Goal: Information Seeking & Learning: Understand process/instructions

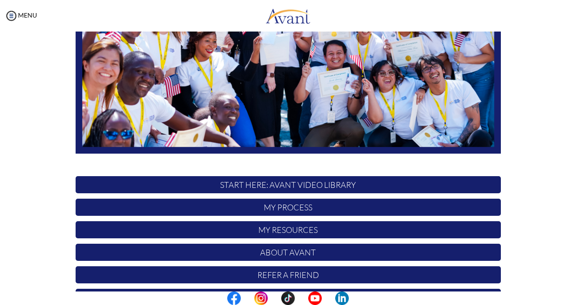
scroll to position [195, 0]
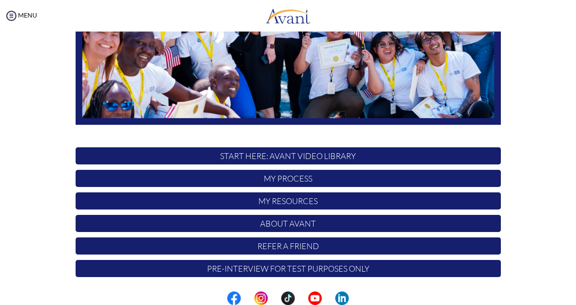
click at [319, 154] on p "START HERE: Avant Video Library" at bounding box center [288, 155] width 425 height 17
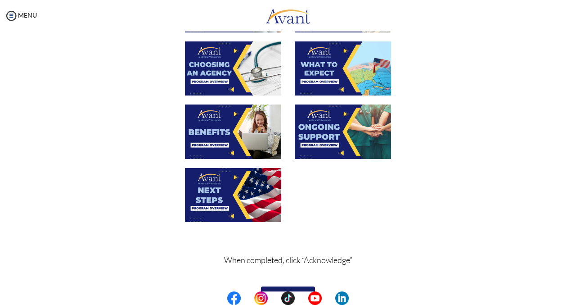
scroll to position [314, 0]
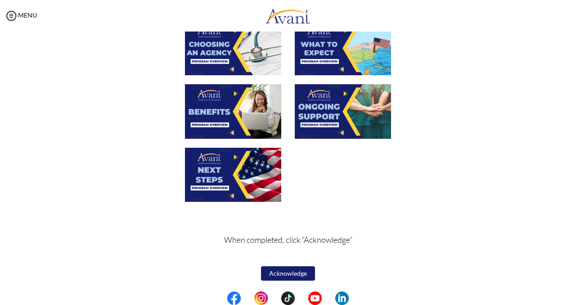
click at [221, 164] on img at bounding box center [233, 175] width 96 height 54
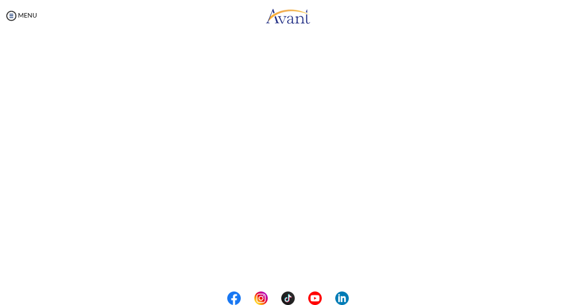
scroll to position [0, 0]
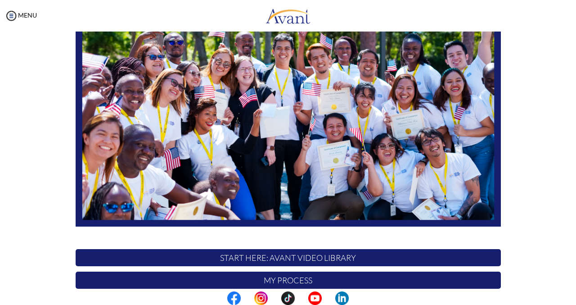
scroll to position [195, 0]
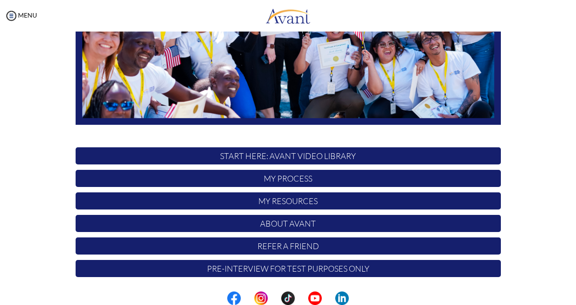
click at [353, 155] on p "START HERE: Avant Video Library" at bounding box center [288, 155] width 425 height 17
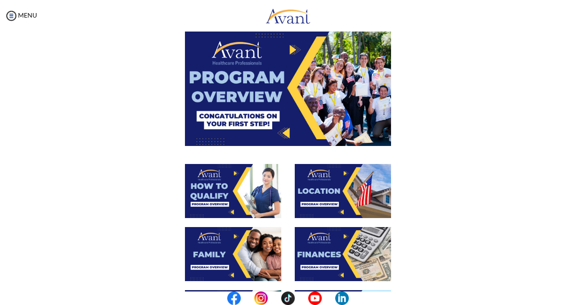
scroll to position [90, 0]
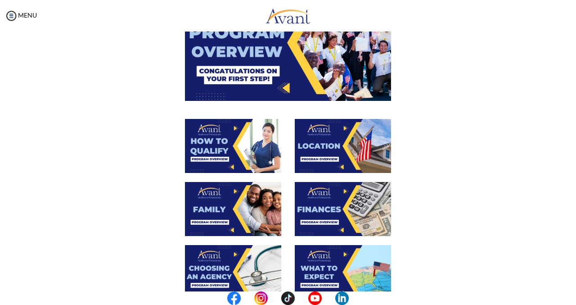
click at [337, 210] on img at bounding box center [343, 209] width 96 height 54
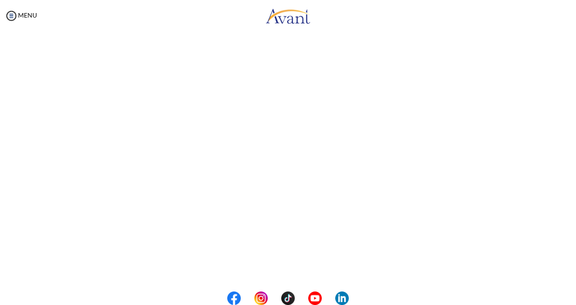
click at [551, 143] on body "Maintenance break. Please come back in 2 hours. MENU My Status What is the next…" at bounding box center [288, 152] width 576 height 305
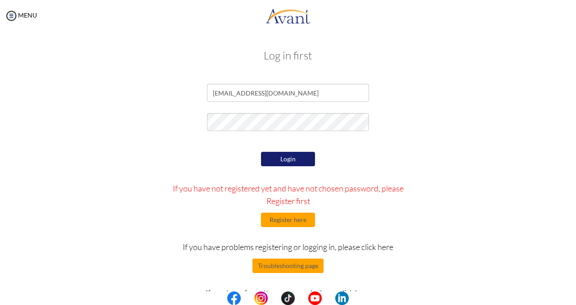
click at [286, 160] on button "Login" at bounding box center [288, 159] width 54 height 14
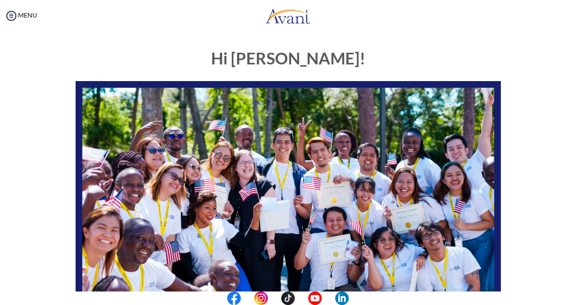
scroll to position [195, 0]
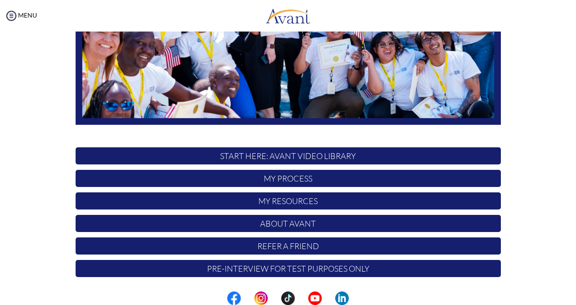
click at [290, 153] on p "START HERE: Avant Video Library" at bounding box center [288, 155] width 425 height 17
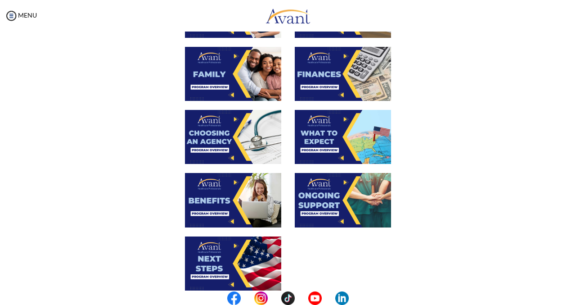
scroll to position [135, 0]
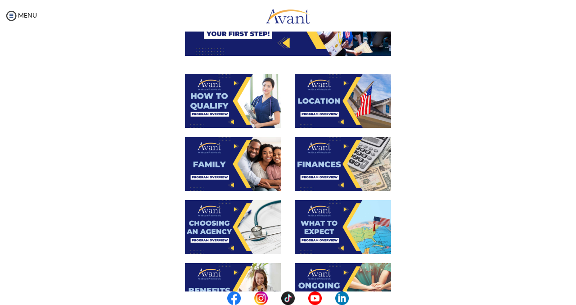
click at [328, 173] on img at bounding box center [343, 164] width 96 height 54
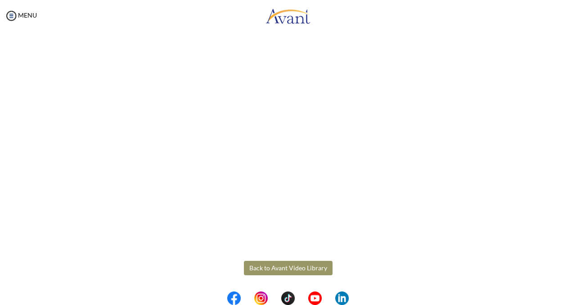
scroll to position [48, 0]
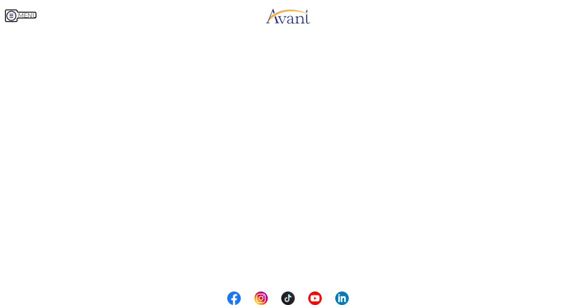
click at [9, 15] on body "Maintenance break. Please come back in 2 hours. MENU My Status What is the next…" at bounding box center [288, 152] width 576 height 305
click at [14, 17] on img at bounding box center [10, 15] width 13 height 13
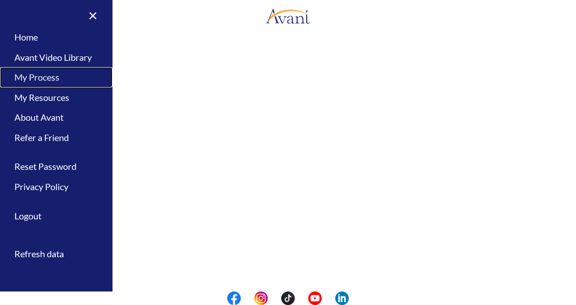
click at [44, 80] on link "My Process" at bounding box center [56, 77] width 112 height 20
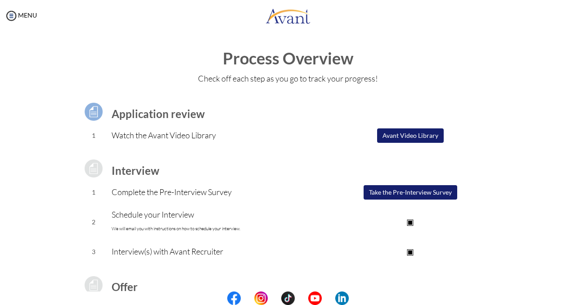
click at [386, 130] on button "Avant Video Library" at bounding box center [410, 135] width 67 height 14
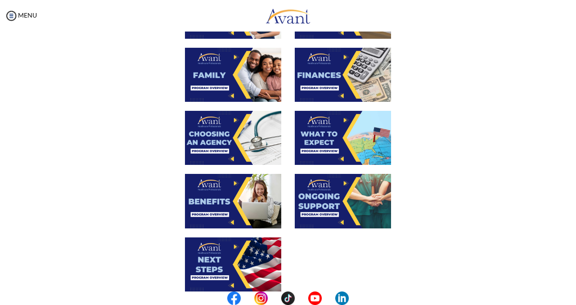
scroll to position [224, 0]
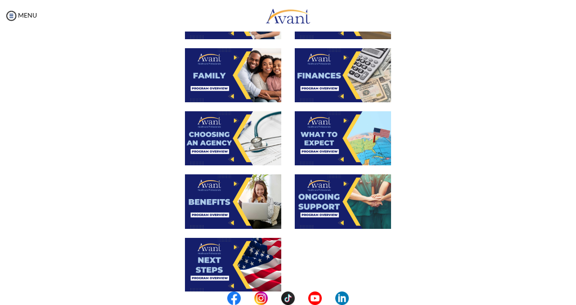
click at [240, 129] on img at bounding box center [233, 138] width 96 height 54
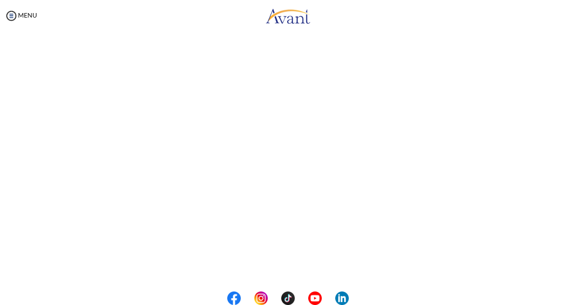
scroll to position [135, 0]
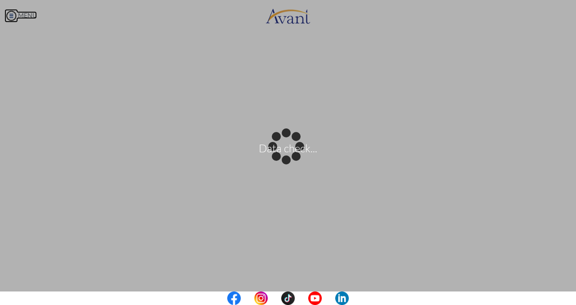
click at [9, 17] on body "Data check... Maintenance break. Please come back in 2 hours. MENU My Status Wh…" at bounding box center [288, 152] width 576 height 305
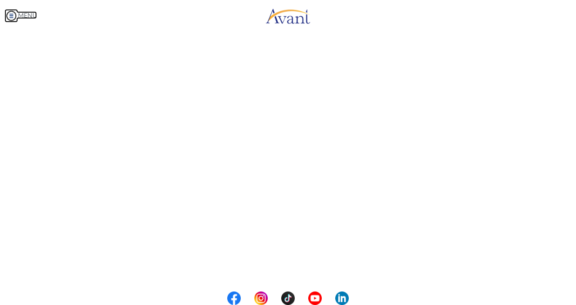
click at [11, 16] on img at bounding box center [10, 15] width 13 height 13
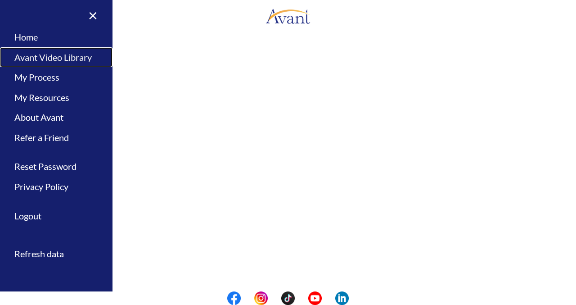
click at [54, 57] on link "Avant Video Library" at bounding box center [56, 57] width 112 height 20
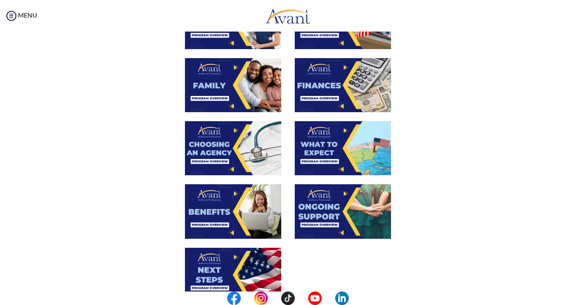
scroll to position [225, 0]
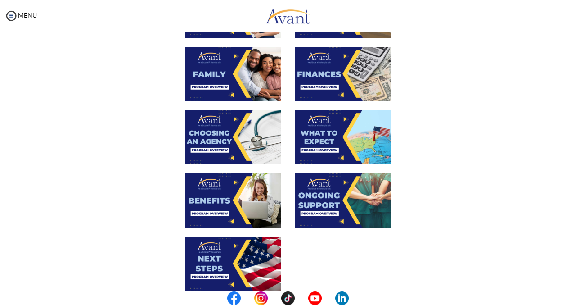
click at [235, 192] on img at bounding box center [233, 200] width 96 height 54
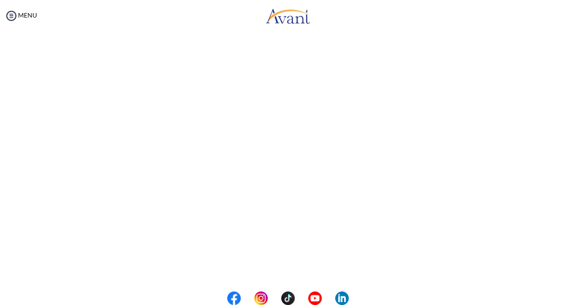
scroll to position [135, 0]
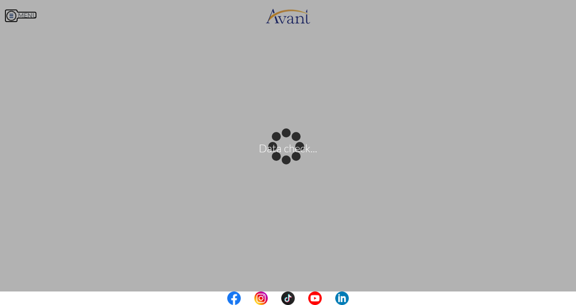
click at [9, 11] on body "Data check... Maintenance break. Please come back in 2 hours. MENU My Status Wh…" at bounding box center [288, 152] width 576 height 305
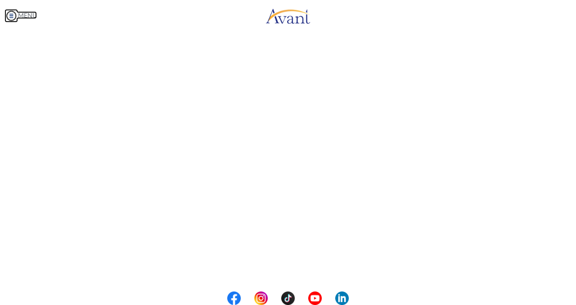
click at [13, 14] on img at bounding box center [10, 15] width 13 height 13
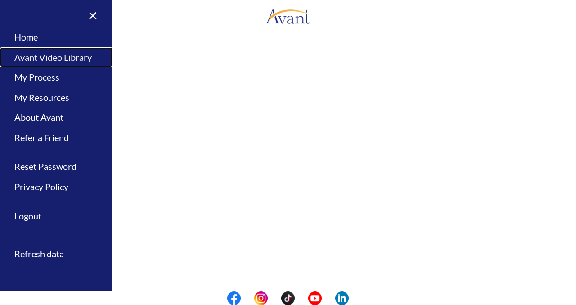
click at [36, 55] on link "Avant Video Library" at bounding box center [56, 57] width 112 height 20
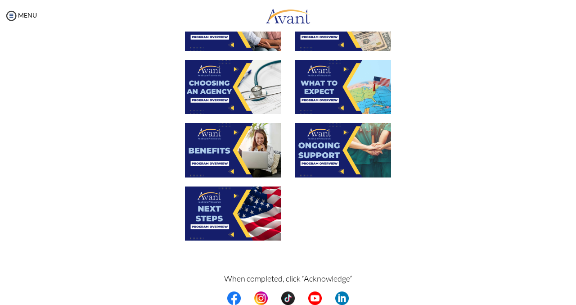
scroll to position [314, 0]
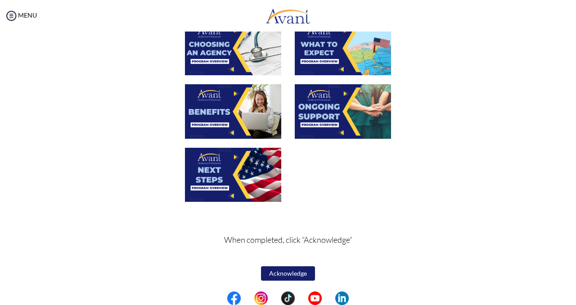
click at [219, 166] on img at bounding box center [233, 175] width 96 height 54
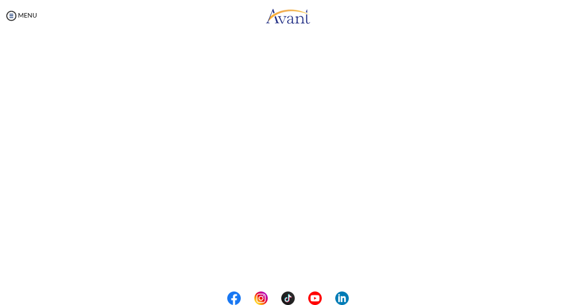
scroll to position [135, 0]
click at [3, 13] on body "Maintenance break. Please come back in 2 hours. MENU My Status What is the next…" at bounding box center [288, 152] width 576 height 305
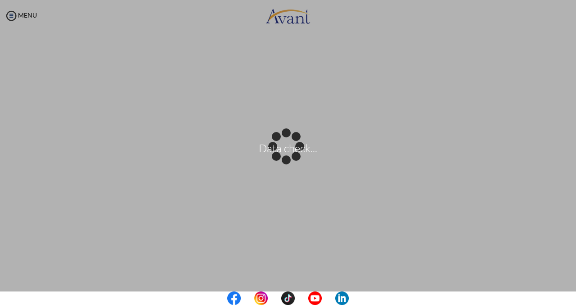
click at [282, 146] on div "Data check..." at bounding box center [288, 152] width 13 height 13
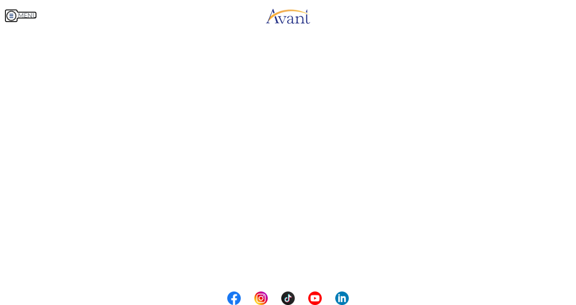
click at [17, 16] on img at bounding box center [10, 15] width 13 height 13
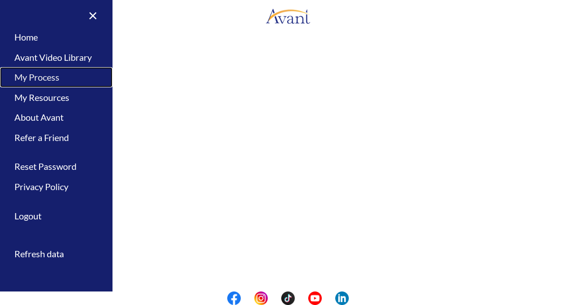
click at [52, 74] on link "My Process" at bounding box center [56, 77] width 112 height 20
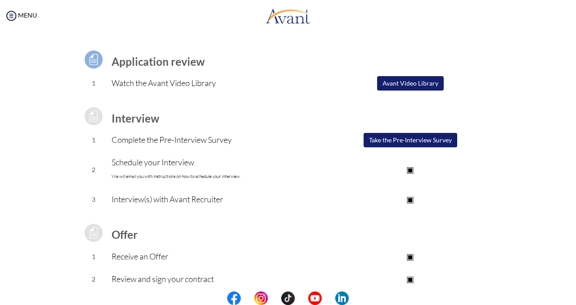
scroll to position [104, 0]
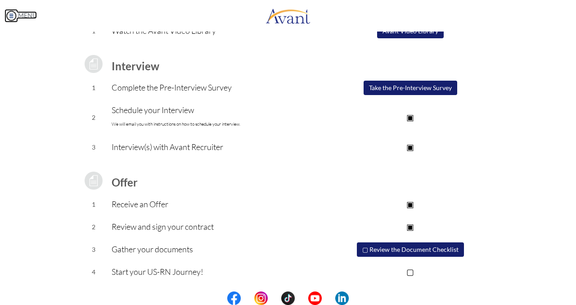
click at [12, 13] on img at bounding box center [10, 15] width 13 height 13
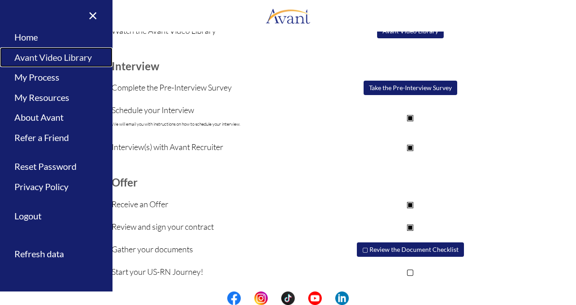
click at [48, 60] on link "Avant Video Library" at bounding box center [56, 57] width 112 height 20
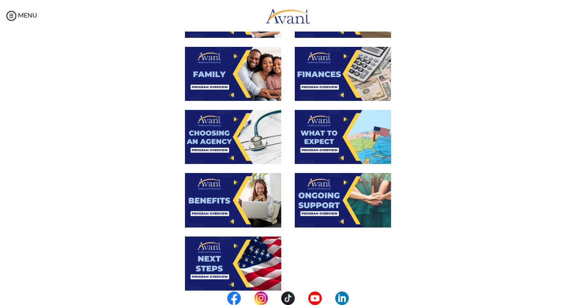
scroll to position [314, 0]
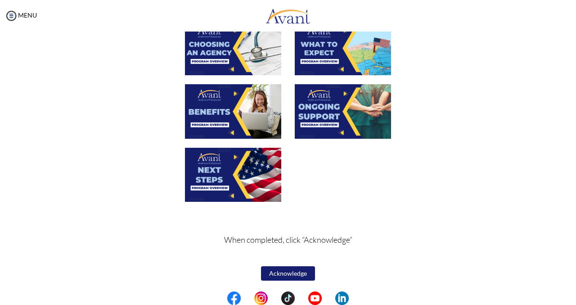
click at [278, 271] on button "Acknowledge" at bounding box center [288, 273] width 54 height 14
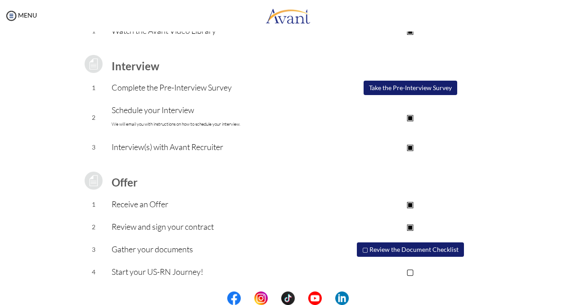
scroll to position [0, 0]
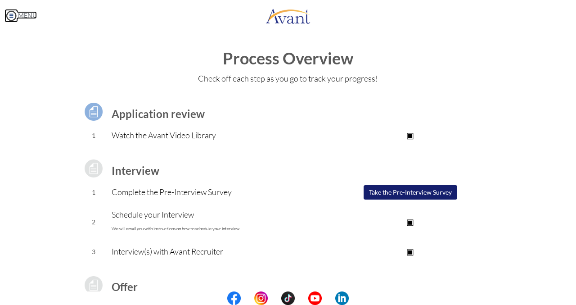
click at [14, 17] on img at bounding box center [10, 15] width 13 height 13
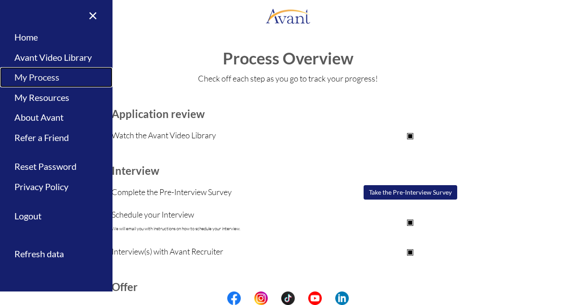
click at [36, 75] on link "My Process" at bounding box center [56, 77] width 112 height 20
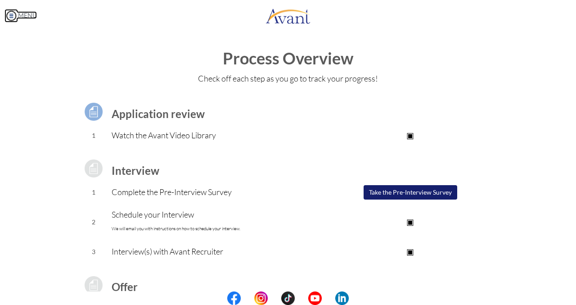
click at [24, 18] on link "MENU" at bounding box center [20, 15] width 32 height 8
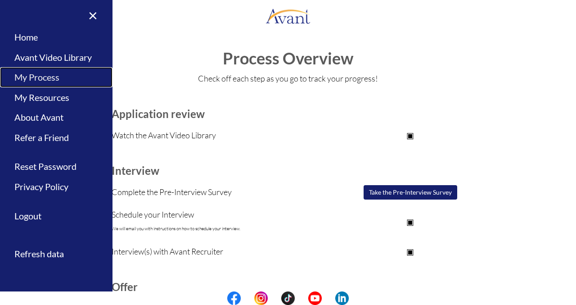
click at [46, 78] on link "My Process" at bounding box center [56, 77] width 112 height 20
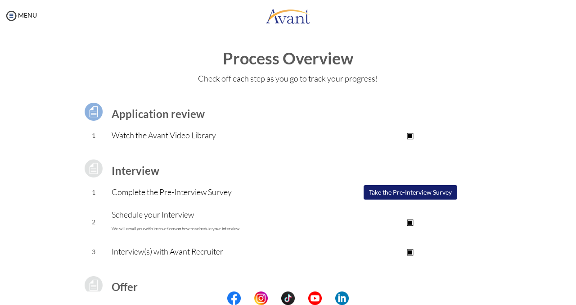
click at [27, 25] on div "MENU" at bounding box center [18, 152] width 37 height 305
click at [26, 23] on div "MENU" at bounding box center [18, 152] width 37 height 305
click at [23, 14] on link "MENU" at bounding box center [20, 15] width 32 height 8
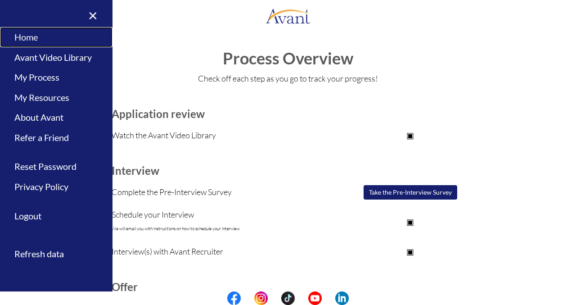
click at [36, 39] on link "Home" at bounding box center [56, 37] width 112 height 20
